Goal: Task Accomplishment & Management: Use online tool/utility

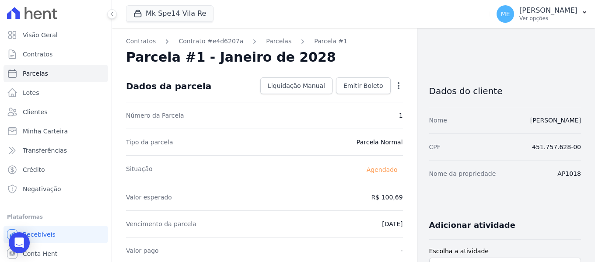
click at [396, 81] on div "Open options Alterar [GEOGRAPHIC_DATA]" at bounding box center [397, 86] width 12 height 15
click at [394, 83] on icon "button" at bounding box center [398, 85] width 9 height 9
click at [348, 98] on link "Alterar" at bounding box center [360, 98] width 77 height 16
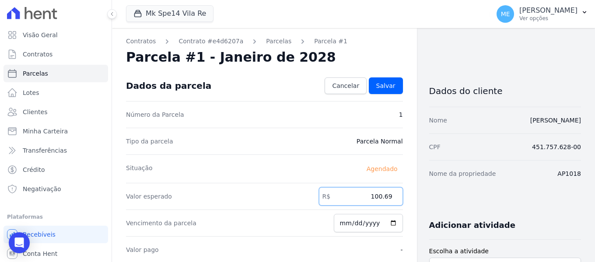
click at [387, 195] on input "100.69" at bounding box center [361, 196] width 84 height 18
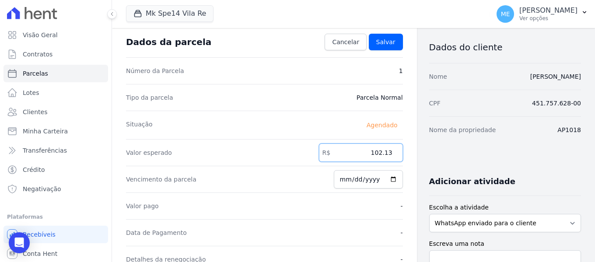
type input "102.13"
click at [372, 180] on input "2028-01-25" at bounding box center [368, 179] width 69 height 18
type input "2025-01-25"
click at [356, 179] on input "2025-01-25" at bounding box center [368, 179] width 69 height 18
type input "2025-09-25"
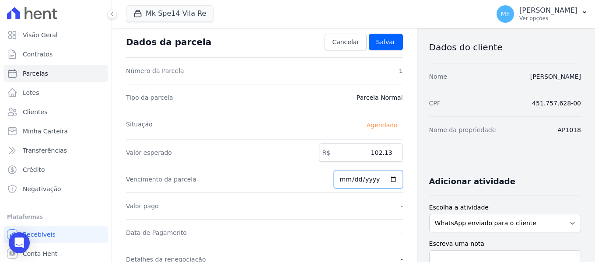
click at [345, 180] on input "2025-09-25" at bounding box center [368, 179] width 69 height 18
type input "2025-09-01"
click at [392, 35] on link "Salvar" at bounding box center [386, 42] width 34 height 17
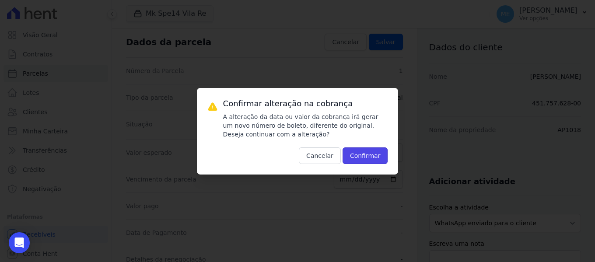
drag, startPoint x: 335, startPoint y: 253, endPoint x: 326, endPoint y: 204, distance: 49.8
click at [325, 204] on div "Confirmar alteração na cobrança A alteração da data ou valor da cobrança irá ge…" at bounding box center [297, 131] width 595 height 262
click at [361, 161] on button "Confirmar" at bounding box center [364, 155] width 45 height 17
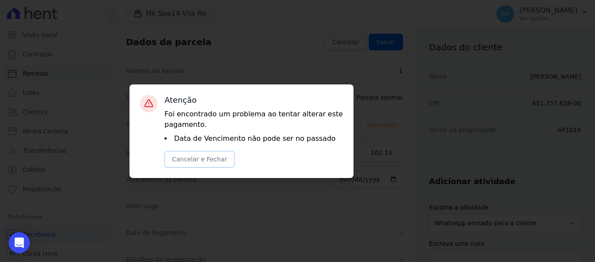
click at [210, 155] on button "Cancelar e Fechar" at bounding box center [199, 159] width 70 height 17
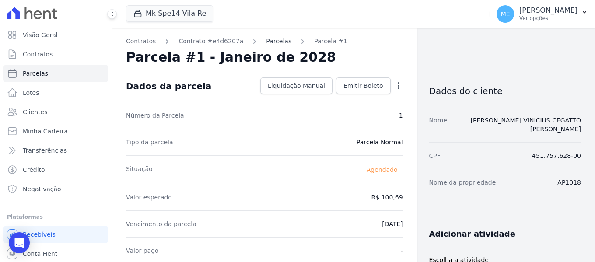
click at [271, 40] on link "Parcelas" at bounding box center [278, 41] width 25 height 9
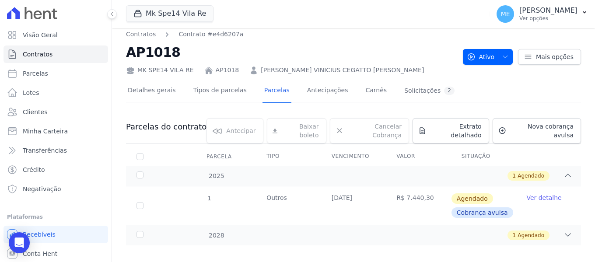
scroll to position [8, 0]
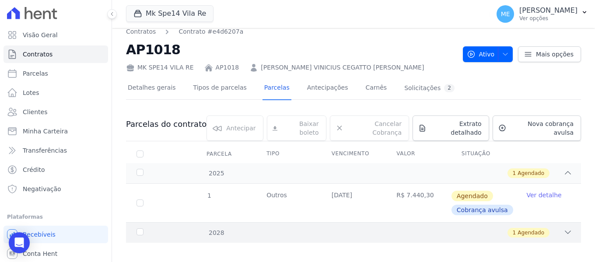
click at [563, 228] on icon at bounding box center [567, 232] width 9 height 9
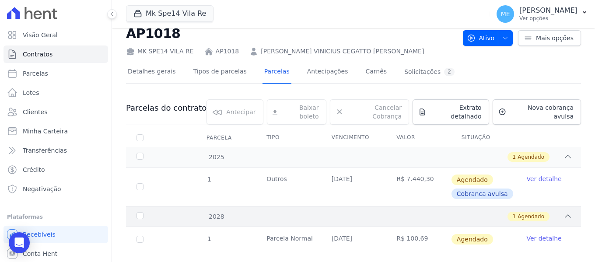
scroll to position [33, 0]
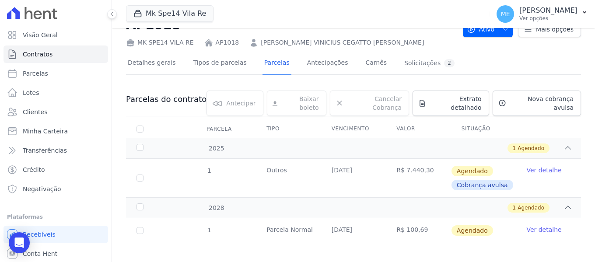
click at [530, 225] on link "Ver detalhe" at bounding box center [543, 229] width 35 height 9
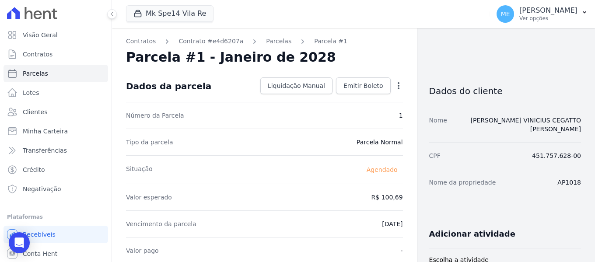
click at [397, 84] on icon "button" at bounding box center [398, 85] width 9 height 9
click at [336, 98] on link "Alterar" at bounding box center [360, 98] width 77 height 16
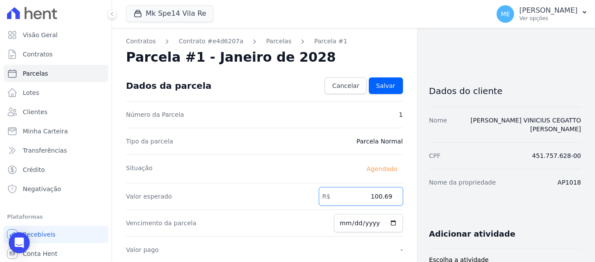
click at [386, 195] on input "100.69" at bounding box center [361, 196] width 84 height 18
type input "102.13"
click at [371, 225] on input "[DATE]" at bounding box center [368, 223] width 69 height 18
type input "[DATE]"
type input "2025-10-25"
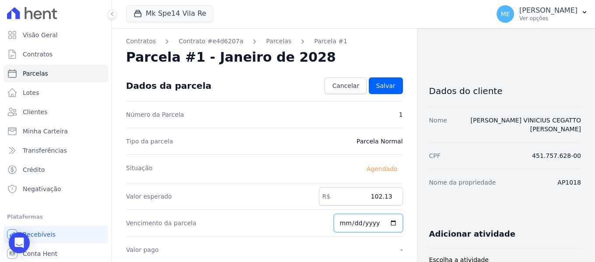
type input "[DATE]"
click at [388, 84] on span "Salvar" at bounding box center [385, 85] width 19 height 9
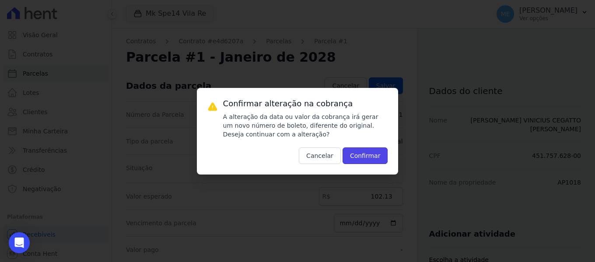
click at [356, 150] on button "Confirmar" at bounding box center [364, 155] width 45 height 17
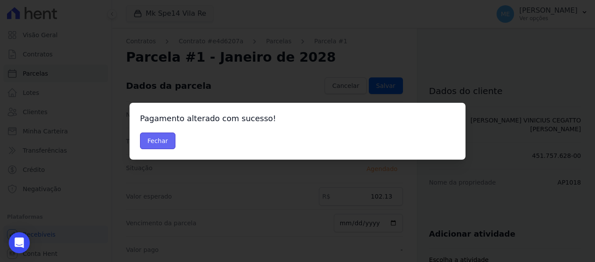
click at [153, 140] on button "Fechar" at bounding box center [157, 141] width 35 height 17
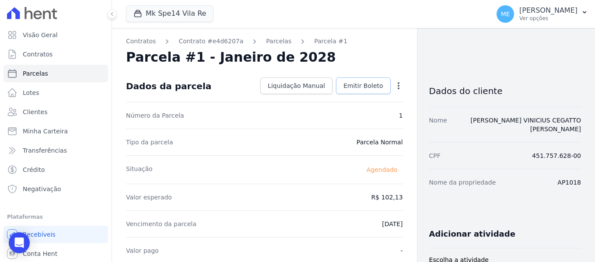
click at [376, 86] on span "Emitir Boleto" at bounding box center [363, 85] width 40 height 9
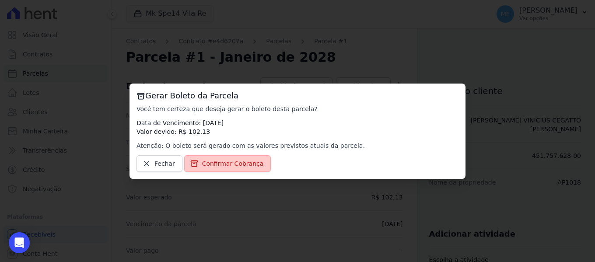
click at [236, 162] on span "Confirmar Cobrança" at bounding box center [233, 163] width 62 height 9
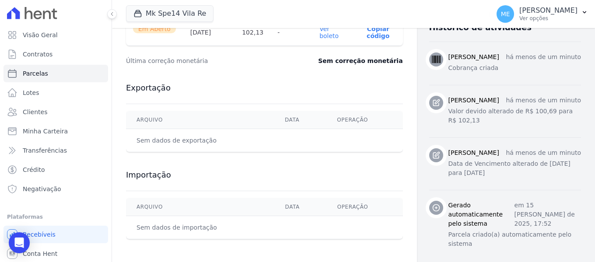
scroll to position [351, 0]
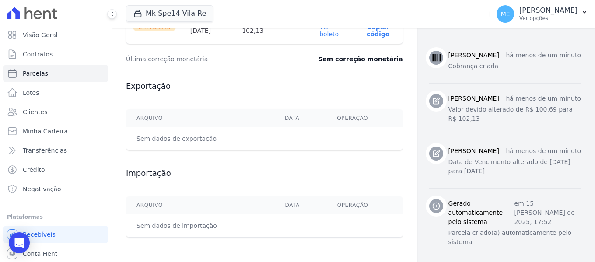
click at [330, 34] on link "Ver boleto" at bounding box center [328, 31] width 19 height 14
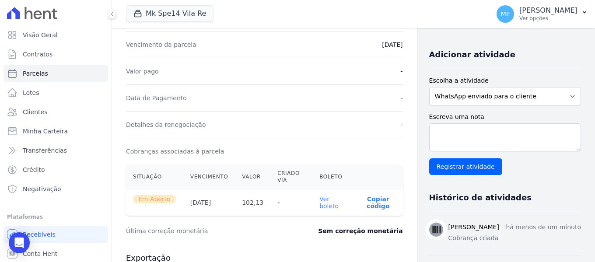
scroll to position [220, 0]
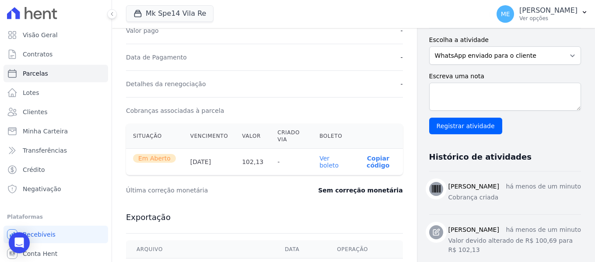
click at [324, 162] on link "Ver boleto" at bounding box center [328, 162] width 19 height 14
click at [167, 13] on button "Mk Spe14 Vila Re" at bounding box center [169, 13] width 87 height 17
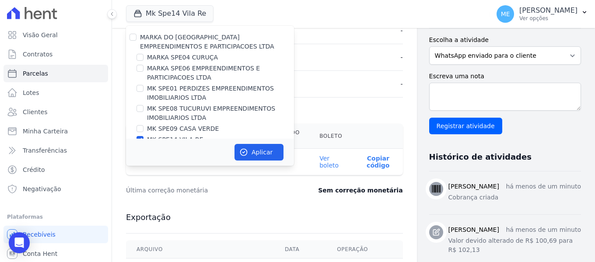
click at [140, 135] on div "MARKA DO BRASIL EMPREENDIMENTOS E PARTICIPACOES LTDA MARKA SPE04 CURUÇA MARKA S…" at bounding box center [210, 94] width 168 height 136
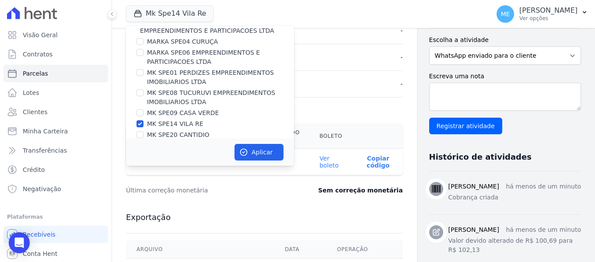
scroll to position [24, 0]
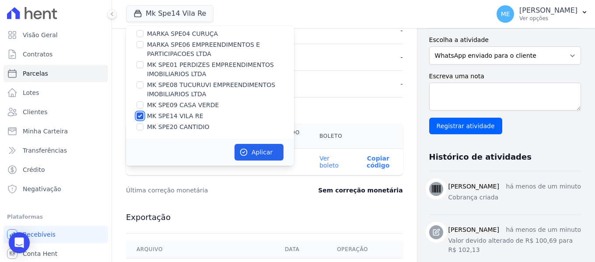
click at [140, 116] on input "MK SPE14 VILA RE" at bounding box center [139, 115] width 7 height 7
checkbox input "false"
drag, startPoint x: 137, startPoint y: 127, endPoint x: 143, endPoint y: 122, distance: 8.4
click at [137, 126] on input "MK SPE20 CANTIDIO" at bounding box center [139, 126] width 7 height 7
checkbox input "true"
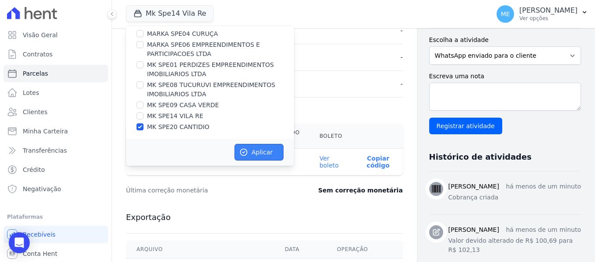
click at [272, 152] on button "Aplicar" at bounding box center [258, 152] width 49 height 17
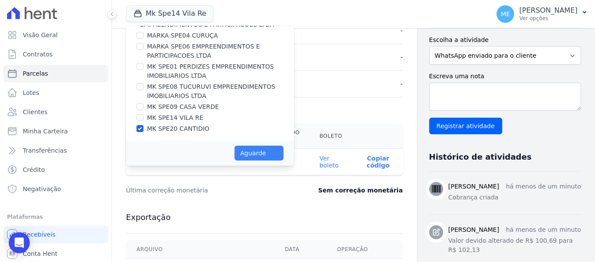
scroll to position [22, 0]
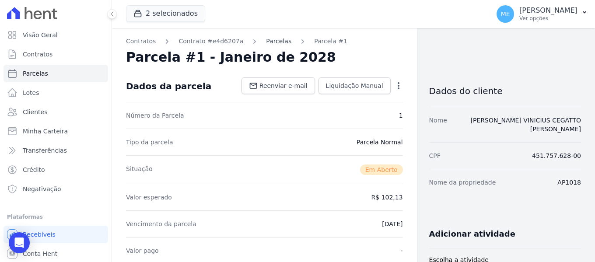
click at [266, 42] on link "Parcelas" at bounding box center [278, 41] width 25 height 9
click at [49, 56] on span "Contratos" at bounding box center [38, 54] width 30 height 9
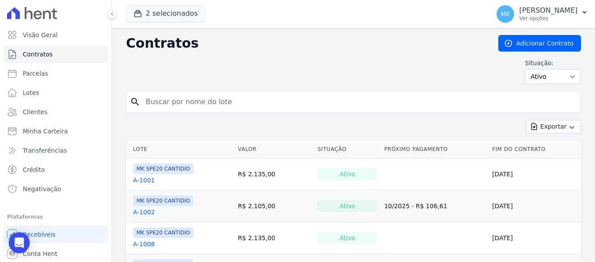
click at [166, 99] on input "search" at bounding box center [358, 101] width 436 height 17
type input "505"
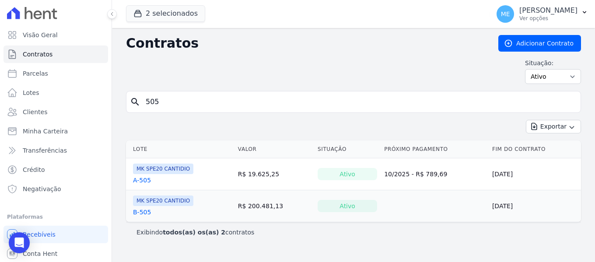
click at [145, 180] on link "A-505" at bounding box center [142, 180] width 18 height 9
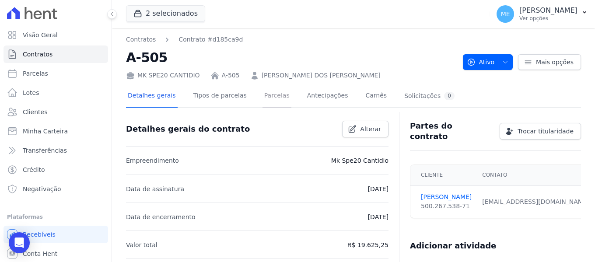
click at [271, 95] on link "Parcelas" at bounding box center [276, 96] width 29 height 23
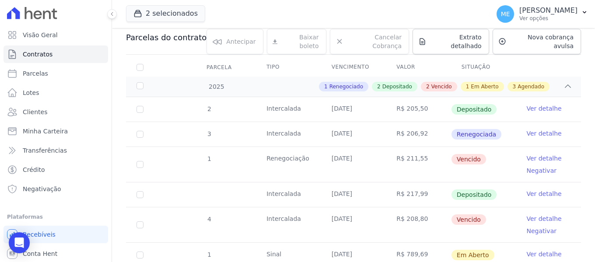
scroll to position [131, 0]
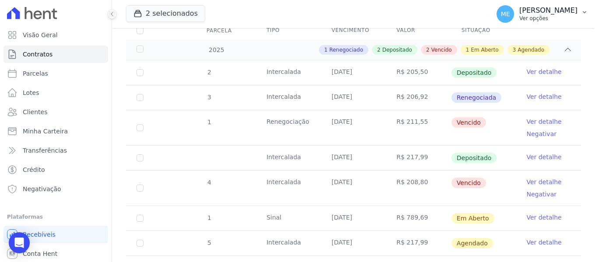
click at [585, 10] on icon "button" at bounding box center [584, 12] width 7 height 7
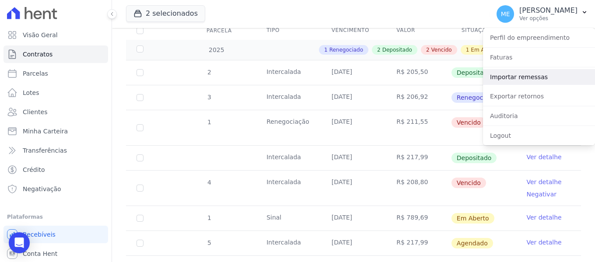
click at [504, 75] on link "Importar remessas" at bounding box center [539, 77] width 112 height 16
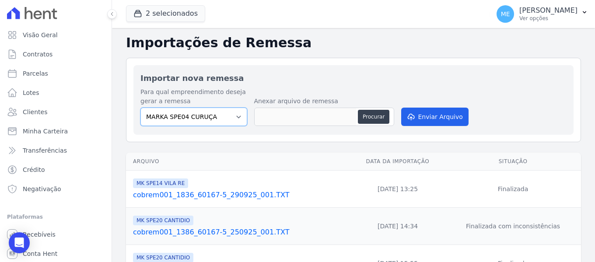
click at [241, 114] on select "MARKA SPE04 CURUÇA MARKA SPE06 EMPREENDIMENTOS E PARTICIPACOES LTDA MK SPE01 PE…" at bounding box center [193, 117] width 107 height 18
select select "c3468c08-4eb0-41a5-9d3d-6eb0d26d8926"
click at [140, 108] on select "MARKA SPE04 CURUÇA MARKA SPE06 EMPREENDIMENTOS E PARTICIPACOES LTDA MK SPE01 PE…" at bounding box center [193, 117] width 107 height 18
click at [378, 110] on div "Procurar" at bounding box center [324, 117] width 140 height 18
click at [377, 112] on button "Procurar" at bounding box center [373, 117] width 31 height 14
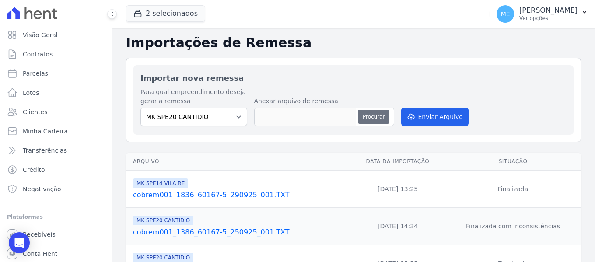
type input "cobrem001_1386_60167-5_011025_001.TXT"
click at [533, 89] on div "Para qual empreendimento deseja gerar a remessa MARKA SPE04 CURUÇA MARKA SPE06 …" at bounding box center [353, 107] width 426 height 40
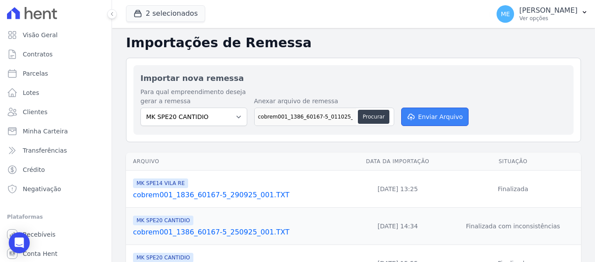
click at [453, 120] on button "Enviar Arquivo" at bounding box center [434, 117] width 67 height 18
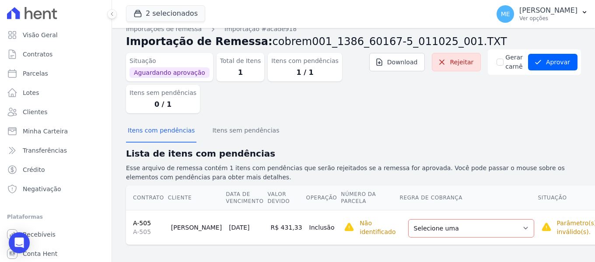
scroll to position [15, 0]
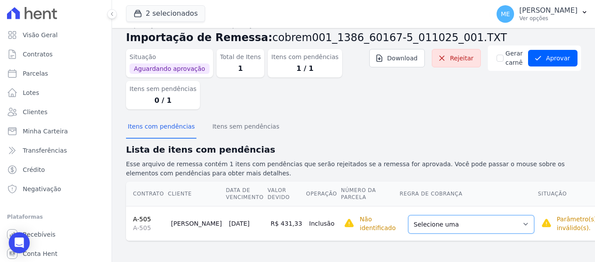
click at [494, 224] on select "Selecione uma Nova Parcela Avulsa Parcela Avulsa Existente Parcela Normal (7 X …" at bounding box center [471, 224] width 126 height 18
click at [487, 223] on select "Selecione uma Nova Parcela Avulsa Parcela Avulsa Existente Parcela Normal (7 X …" at bounding box center [471, 224] width 126 height 18
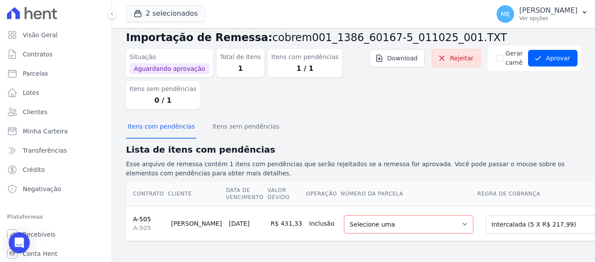
scroll to position [21, 0]
click at [428, 216] on select "Selecione uma 5 - 25/10/2025 - R$ 217,99 - Agendado" at bounding box center [408, 224] width 129 height 18
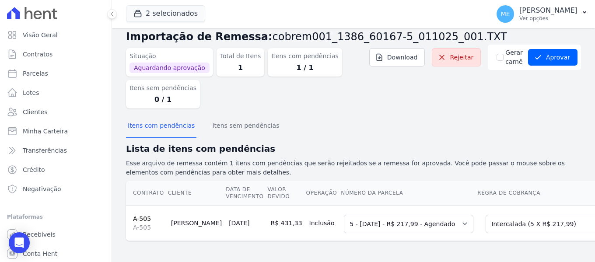
scroll to position [22, 0]
click at [555, 49] on button "Aprovar" at bounding box center [552, 57] width 49 height 17
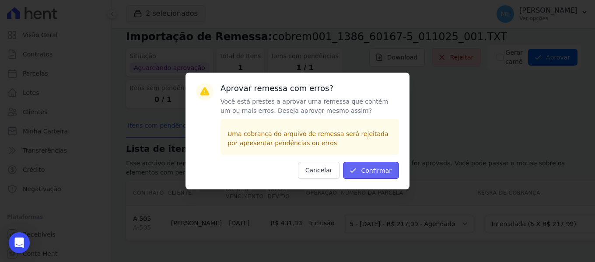
click at [366, 170] on button "Confirmar" at bounding box center [371, 170] width 56 height 17
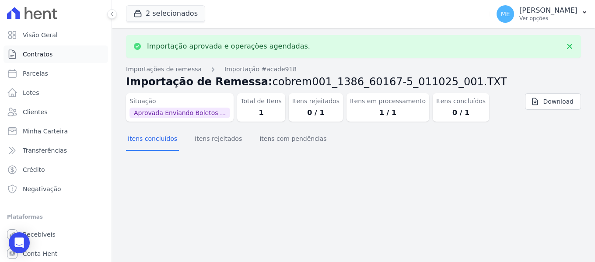
click at [45, 54] on span "Contratos" at bounding box center [38, 54] width 30 height 9
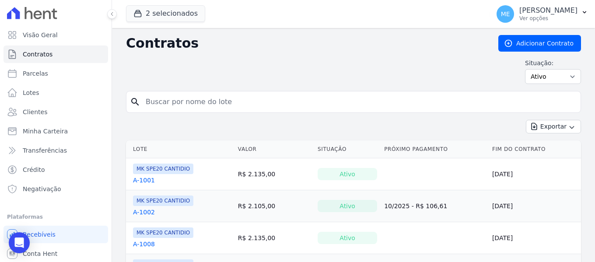
click at [195, 97] on input "search" at bounding box center [358, 101] width 436 height 17
type input "505"
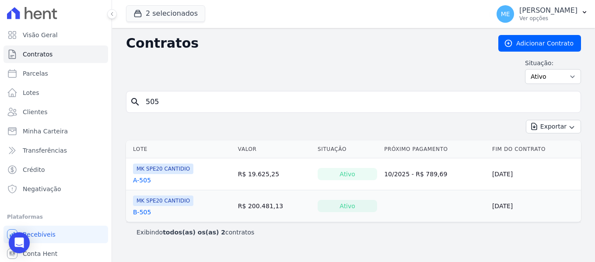
click at [146, 180] on link "A-505" at bounding box center [142, 180] width 18 height 9
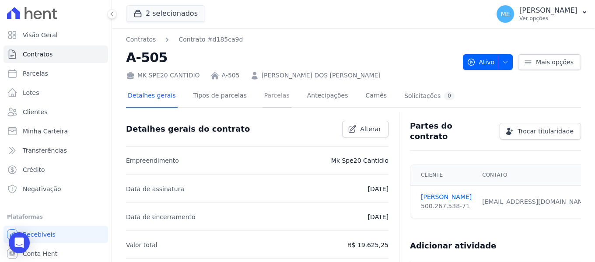
click at [266, 101] on link "Parcelas" at bounding box center [276, 96] width 29 height 23
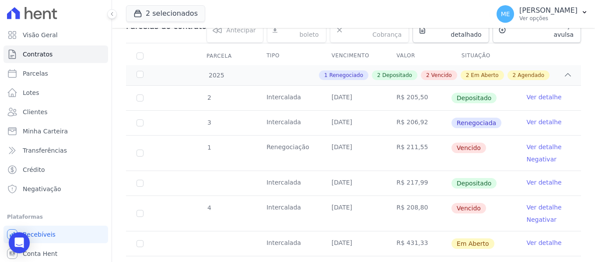
scroll to position [131, 0]
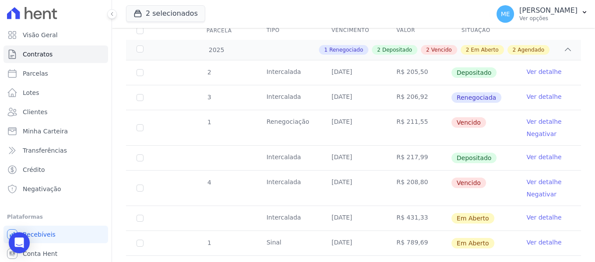
click at [545, 213] on link "Ver detalhe" at bounding box center [543, 217] width 35 height 9
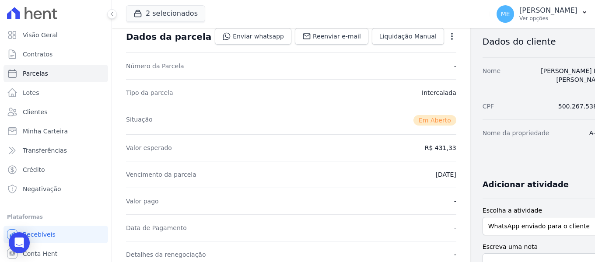
scroll to position [219, 0]
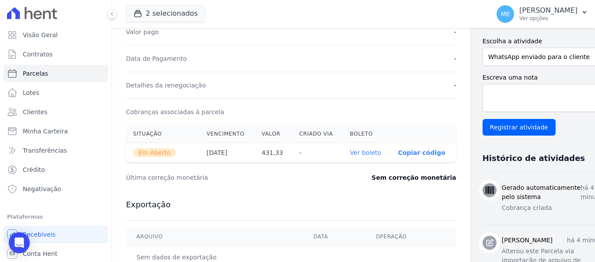
click at [352, 154] on link "Ver boleto" at bounding box center [365, 152] width 31 height 7
click at [157, 14] on button "2 selecionados" at bounding box center [165, 13] width 79 height 17
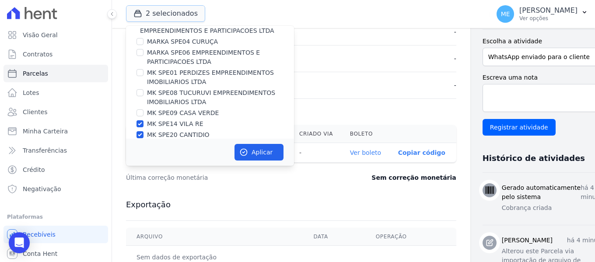
scroll to position [24, 0]
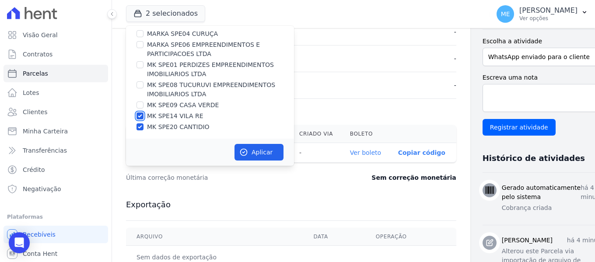
click at [139, 116] on input "MK SPE14 VILA RE" at bounding box center [139, 115] width 7 height 7
checkbox input "false"
click at [138, 126] on input "MK SPE20 CANTIDIO" at bounding box center [139, 126] width 7 height 7
checkbox input "false"
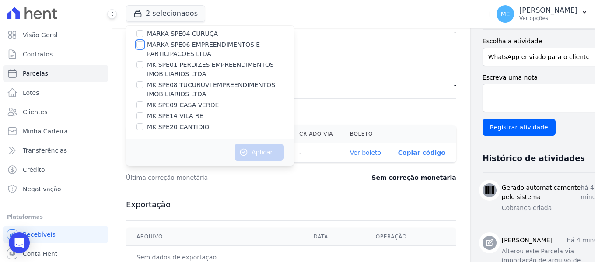
click at [140, 45] on input "MARKA SPE06 EMPREENDIMENTOS E PARTICIPACOES LTDA" at bounding box center [139, 44] width 7 height 7
checkbox input "true"
click at [251, 154] on button "Aplicar" at bounding box center [258, 152] width 49 height 17
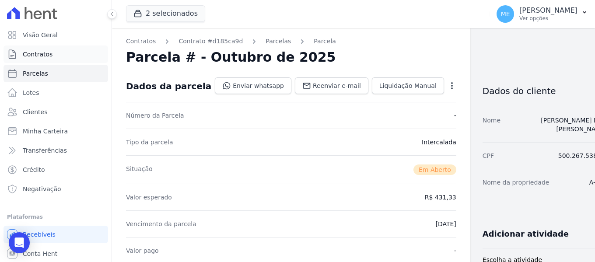
click at [56, 49] on link "Contratos" at bounding box center [55, 53] width 105 height 17
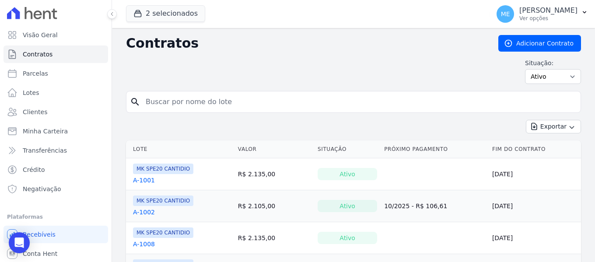
click at [222, 100] on input "search" at bounding box center [358, 101] width 436 height 17
type input "907"
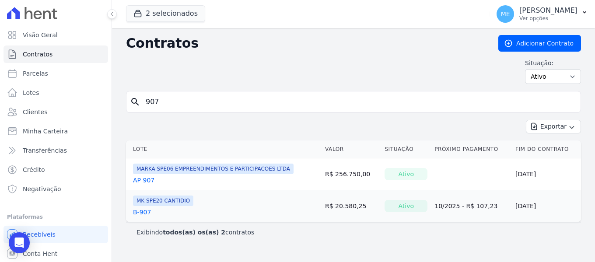
click at [149, 178] on link "AP 907" at bounding box center [143, 180] width 21 height 9
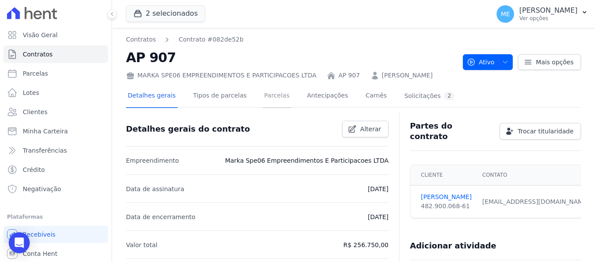
click at [268, 97] on link "Parcelas" at bounding box center [276, 96] width 29 height 23
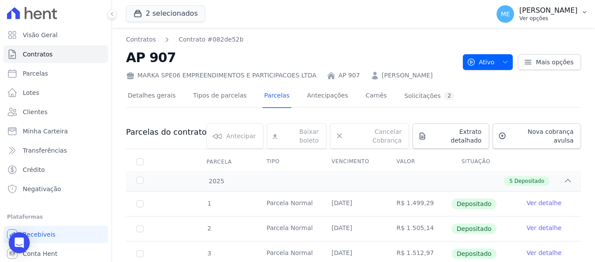
click at [587, 7] on button "ME Maria Edinea Ver opções" at bounding box center [541, 14] width 105 height 24
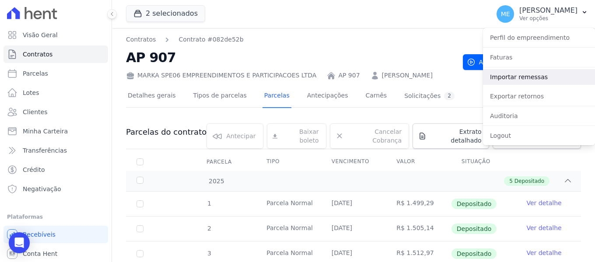
click at [503, 76] on link "Importar remessas" at bounding box center [539, 77] width 112 height 16
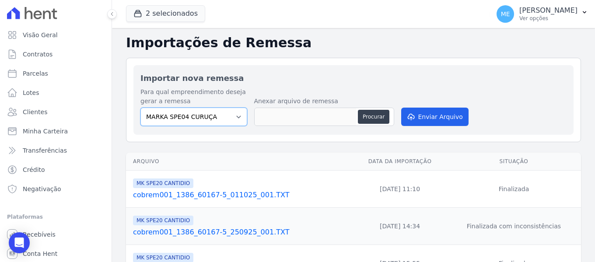
click at [237, 118] on select "MARKA SPE04 CURUÇA MARKA SPE06 EMPREENDIMENTOS E PARTICIPACOES LTDA MK SPE01 PE…" at bounding box center [193, 117] width 107 height 18
select select "fef18e2b-896b-4456-b766-b2db8c2ece14"
click at [140, 108] on select "MARKA SPE04 CURUÇA MARKA SPE06 EMPREENDIMENTOS E PARTICIPACOES LTDA MK SPE01 PE…" at bounding box center [193, 117] width 107 height 18
click at [370, 114] on button "Procurar" at bounding box center [373, 117] width 31 height 14
type input "cobrem001_1836_60167-5_011025_002.TXT"
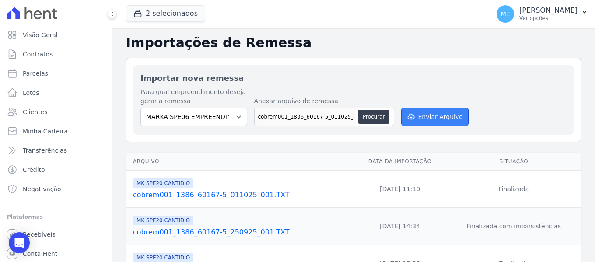
click at [451, 123] on button "Enviar Arquivo" at bounding box center [434, 117] width 67 height 18
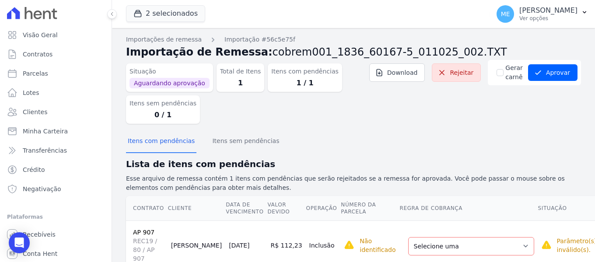
scroll to position [21, 0]
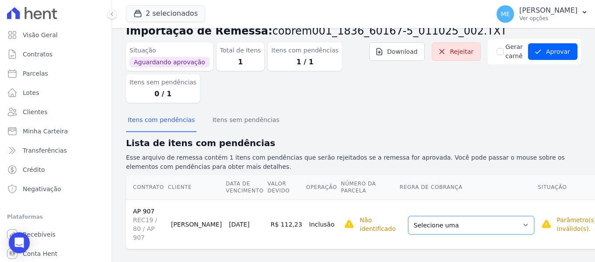
click at [493, 221] on select "Selecione uma Nova Parcela Avulsa Parcela Avulsa Existente Intercalada (1 X R$ …" at bounding box center [471, 225] width 126 height 18
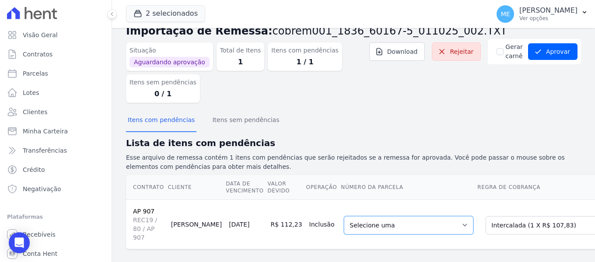
click at [434, 225] on select "Selecione uma 1 - [DATE] - R$ 107,83 - Agendado" at bounding box center [408, 225] width 129 height 18
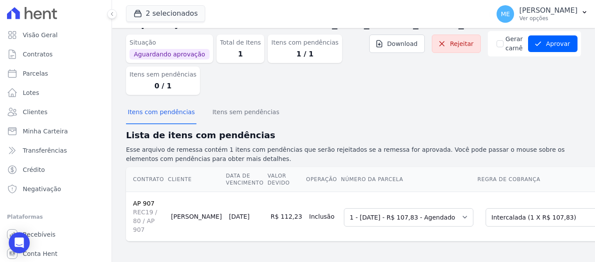
scroll to position [36, 0]
click at [552, 39] on button "Aprovar" at bounding box center [552, 43] width 49 height 17
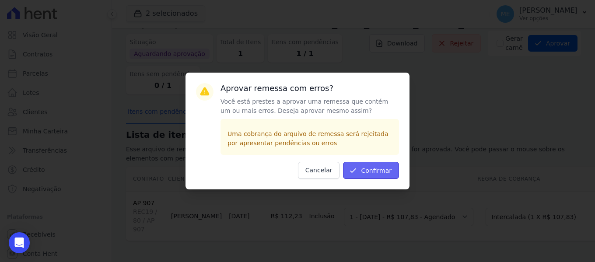
click at [357, 174] on icon "submit" at bounding box center [353, 170] width 9 height 9
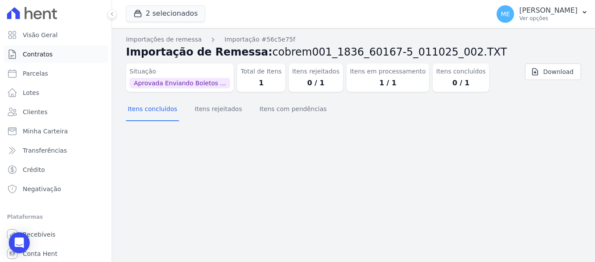
click at [62, 56] on link "Contratos" at bounding box center [55, 53] width 105 height 17
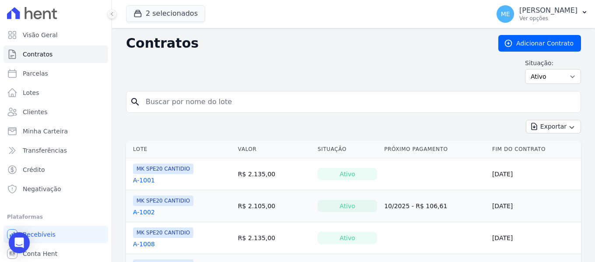
click at [186, 99] on input "search" at bounding box center [358, 101] width 436 height 17
type input "907"
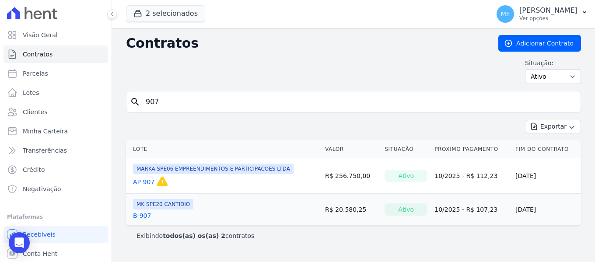
click at [147, 180] on link "AP 907" at bounding box center [143, 182] width 21 height 9
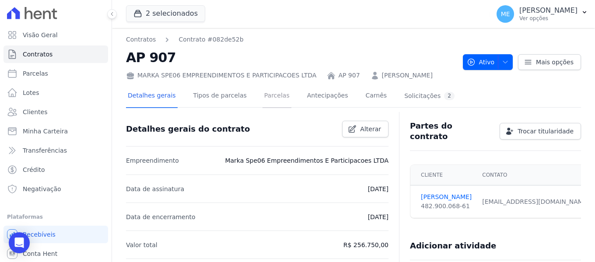
click at [268, 95] on link "Parcelas" at bounding box center [276, 96] width 29 height 23
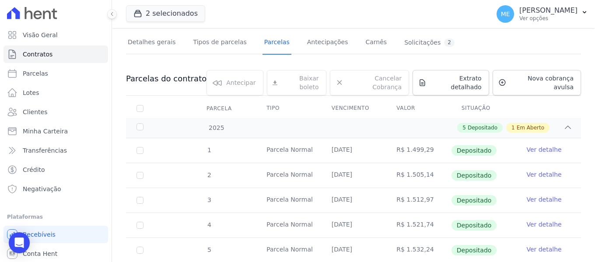
scroll to position [98, 0]
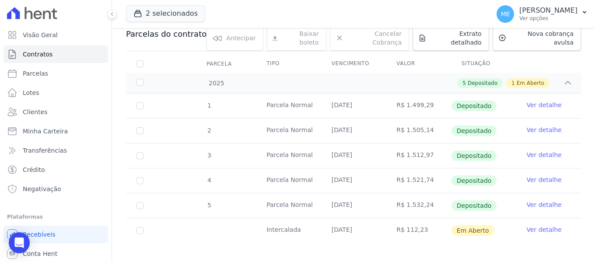
click at [534, 225] on link "Ver detalhe" at bounding box center [543, 229] width 35 height 9
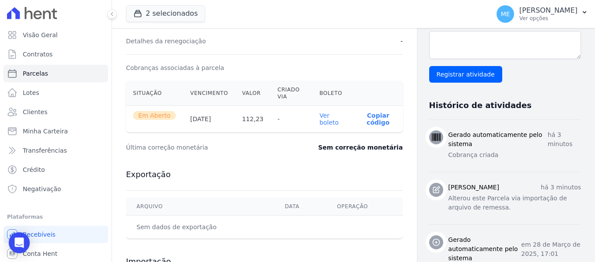
scroll to position [262, 0]
click at [326, 123] on link "Ver boleto" at bounding box center [328, 119] width 19 height 14
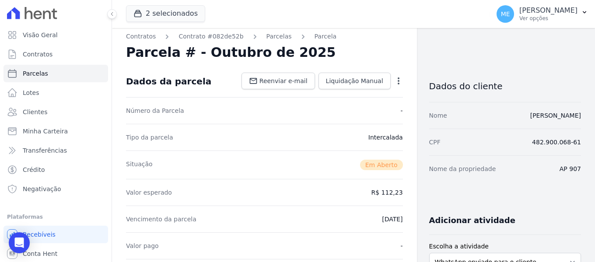
scroll to position [0, 0]
